Goal: Download file/media

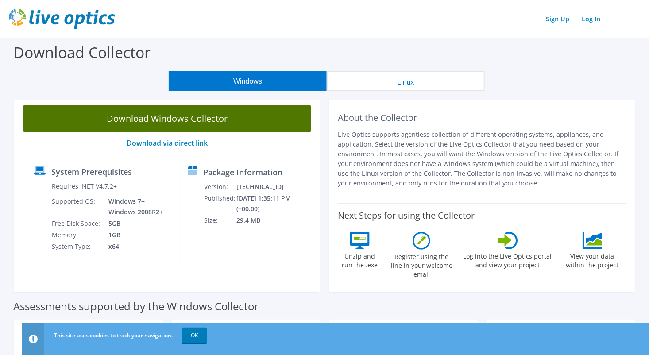
click at [220, 124] on link "Download Windows Collector" at bounding box center [167, 118] width 288 height 27
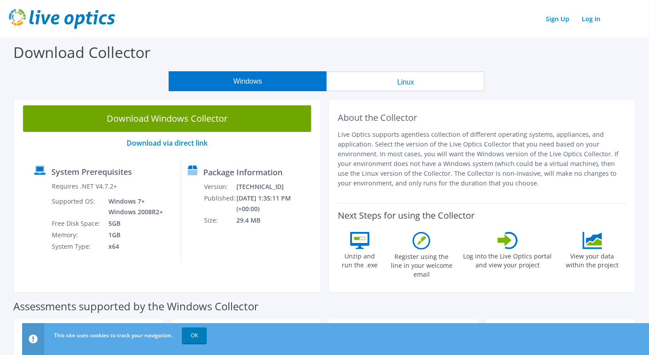
click at [393, 32] on header "Sign Up Log In" at bounding box center [324, 19] width 649 height 38
click at [393, 31] on header "Sign Up Log In" at bounding box center [324, 19] width 649 height 38
click at [539, 329] on div "Workloads" at bounding box center [561, 347] width 131 height 37
